Goal: Task Accomplishment & Management: Manage account settings

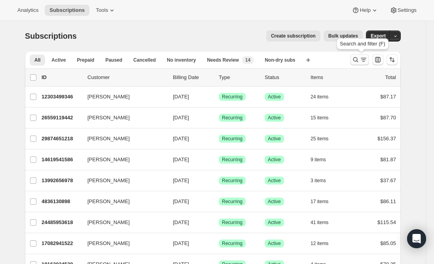
click at [358, 59] on icon "Search and filter results" at bounding box center [356, 60] width 8 height 8
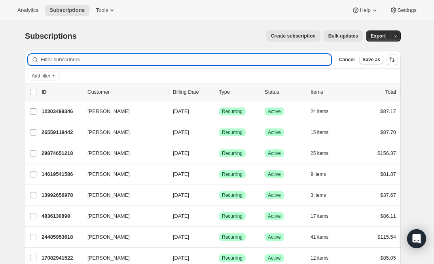
click at [167, 59] on input "Filter subscribers" at bounding box center [186, 59] width 290 height 11
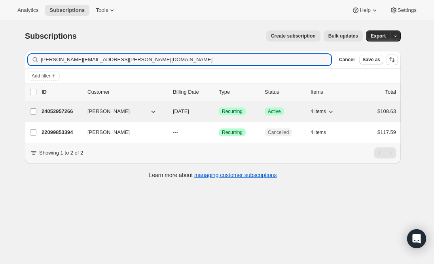
type input "[PERSON_NAME][EMAIL_ADDRESS][PERSON_NAME][DOMAIN_NAME]"
click at [66, 108] on p "24052957266" at bounding box center [62, 112] width 40 height 8
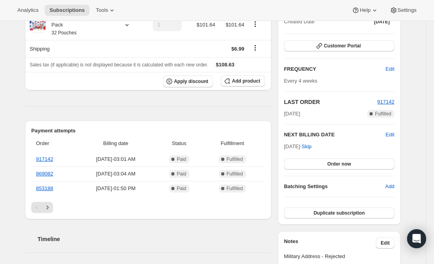
scroll to position [119, 0]
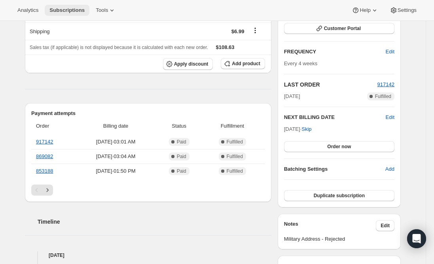
click at [64, 9] on span "Subscriptions" at bounding box center [66, 10] width 35 height 6
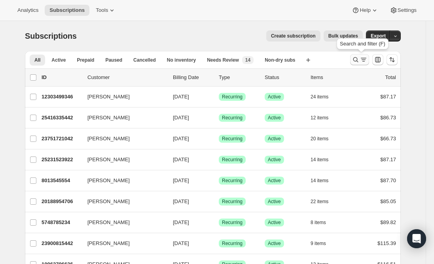
click at [358, 60] on icon "Search and filter results" at bounding box center [356, 60] width 8 height 8
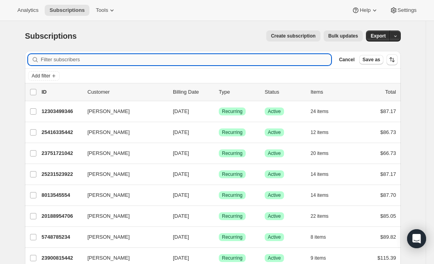
click at [168, 63] on input "Filter subscribers" at bounding box center [186, 59] width 290 height 11
type input "[EMAIL_ADDRESS][DOMAIN_NAME]"
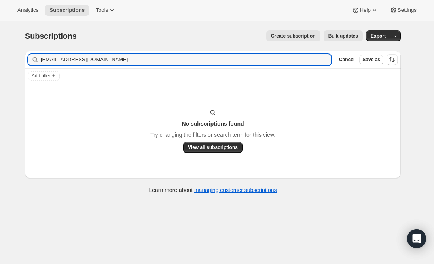
drag, startPoint x: 97, startPoint y: 58, endPoint x: 30, endPoint y: 66, distance: 67.7
click at [33, 66] on div "Filter subscribers [EMAIL_ADDRESS][DOMAIN_NAME] Clear Cancel Save as" at bounding box center [213, 59] width 376 height 17
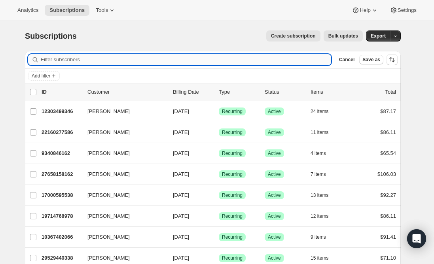
click at [87, 57] on input "Filter subscribers" at bounding box center [186, 59] width 290 height 11
paste input "Baek"
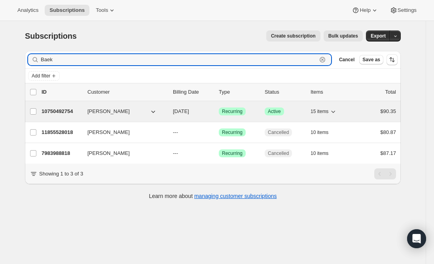
type input "Baek"
click at [50, 114] on p "10750492754" at bounding box center [62, 112] width 40 height 8
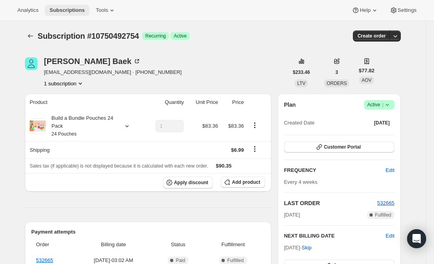
click at [64, 10] on span "Subscriptions" at bounding box center [66, 10] width 35 height 6
